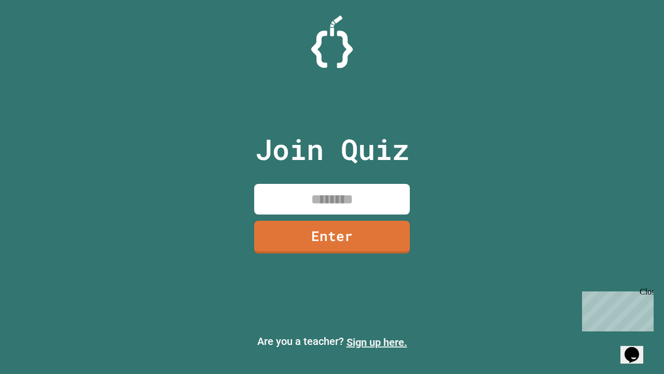
click at [377, 342] on link "Sign up here." at bounding box center [377, 342] width 61 height 12
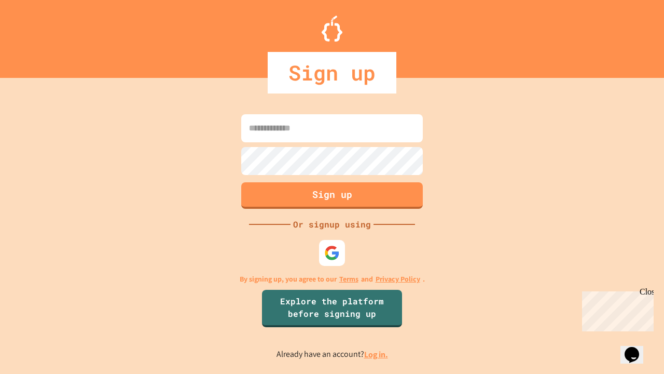
click at [377, 354] on link "Log in." at bounding box center [376, 354] width 24 height 11
